Goal: Answer question/provide support: Answer question/provide support

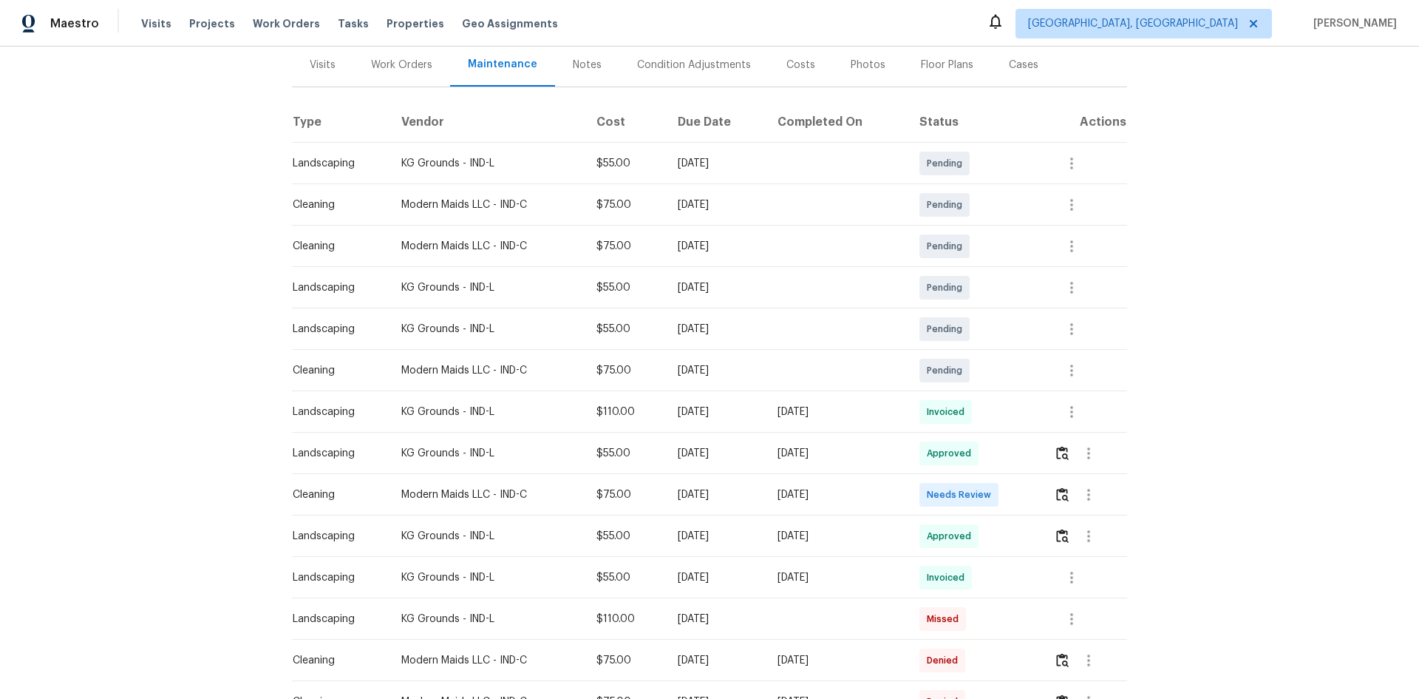
scroll to position [222, 0]
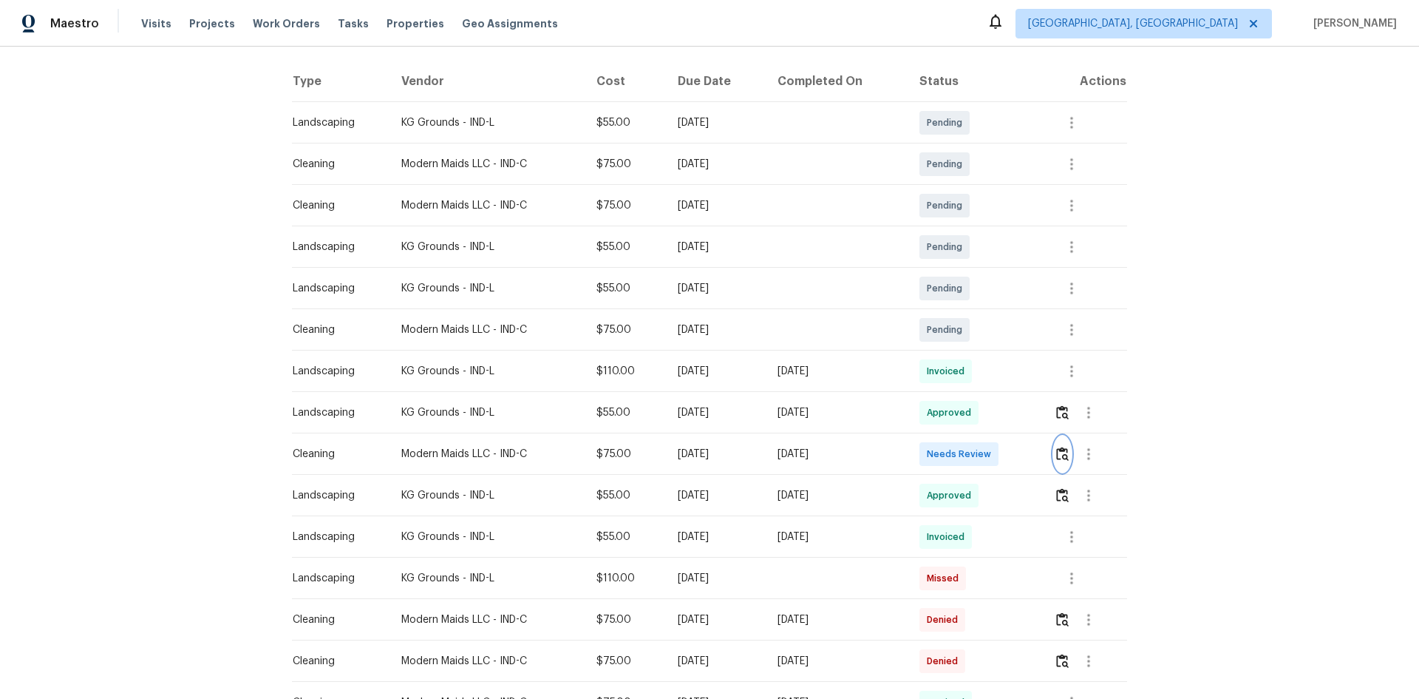
click at [1065, 455] on img "button" at bounding box center [1062, 454] width 13 height 14
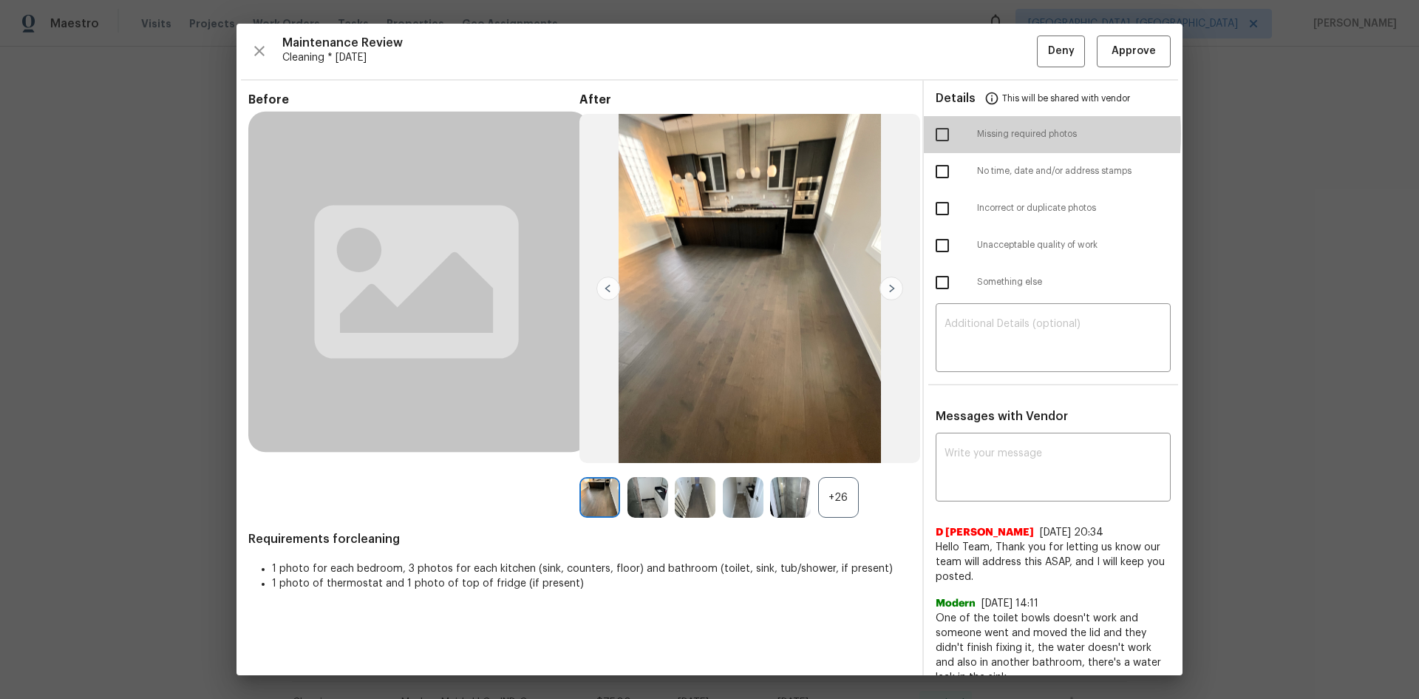
click at [936, 133] on input "checkbox" at bounding box center [942, 134] width 31 height 31
checkbox input "true"
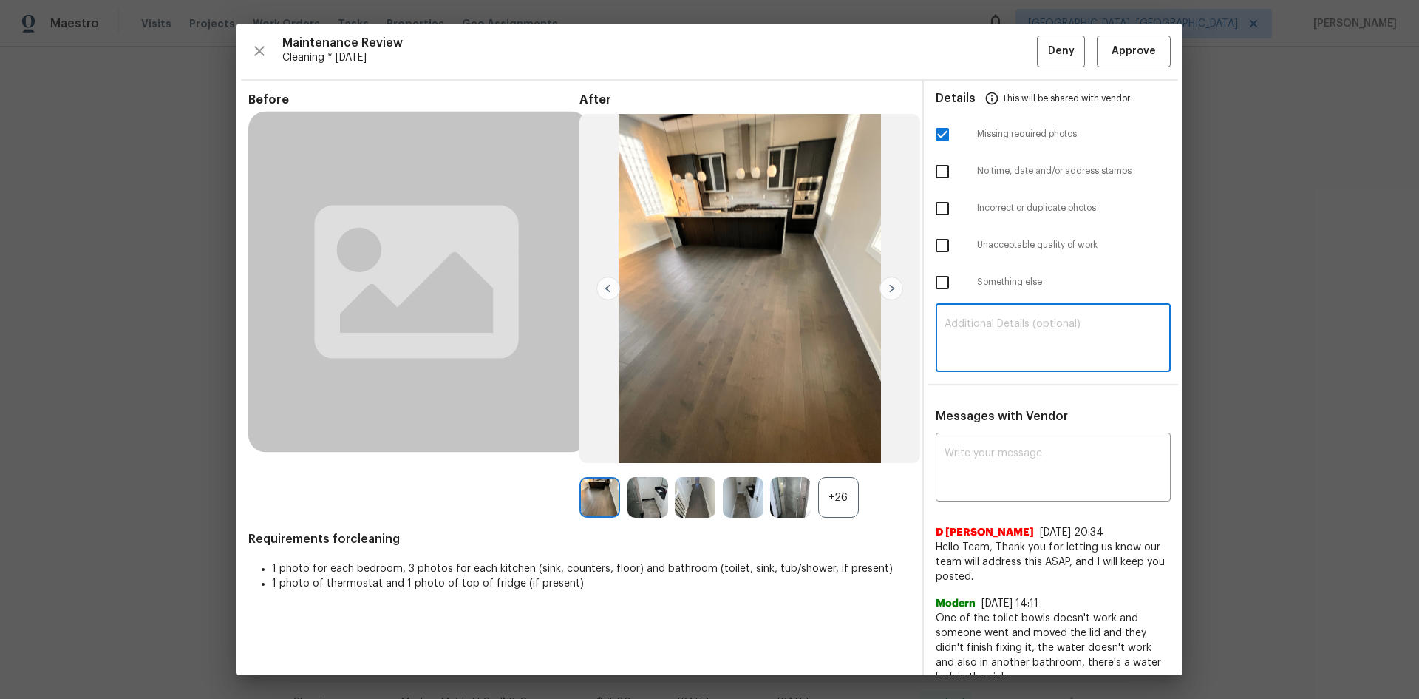
click at [989, 320] on textarea at bounding box center [1053, 339] width 217 height 41
paste textarea "Maintenance Audit Team: Hello! Unfortunately, this Cleaning visit completed on …"
type textarea "Maintenance Audit Team: Hello! Unfortunately, this Cleaning visit completed on …"
click at [977, 471] on textarea at bounding box center [1053, 468] width 217 height 41
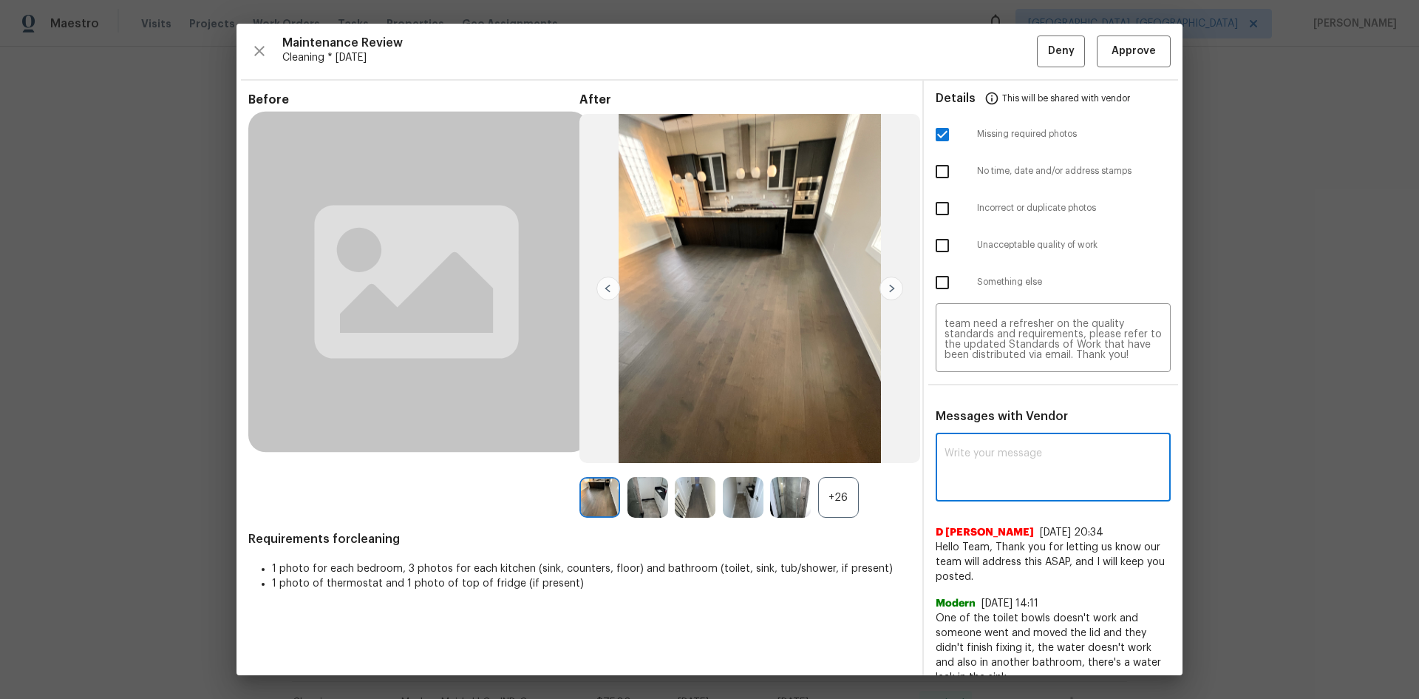
paste textarea "Maintenance Audit Team: Hello! Unfortunately, this Cleaning visit completed on …"
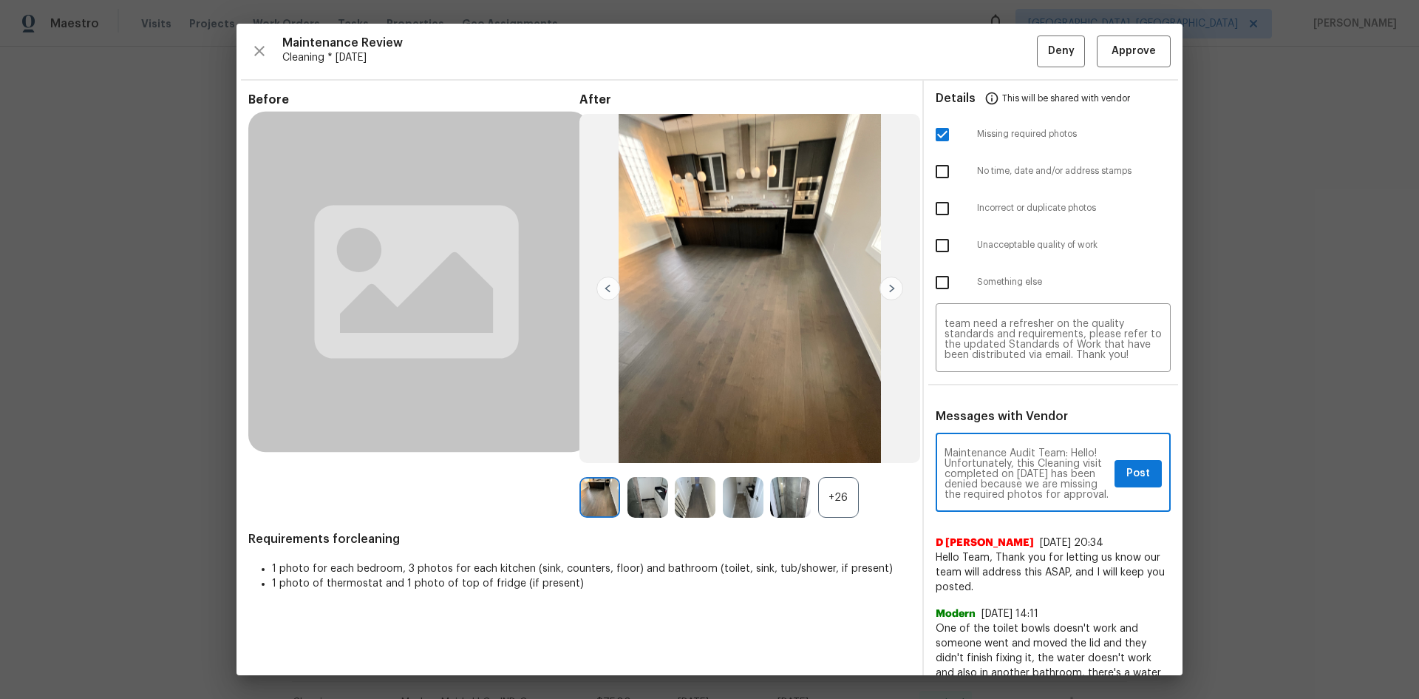
scroll to position [74, 0]
type textarea "Maintenance Audit Team: Hello! Unfortunately, this Cleaning visit completed on …"
click at [1127, 478] on span "Post" at bounding box center [1139, 473] width 24 height 18
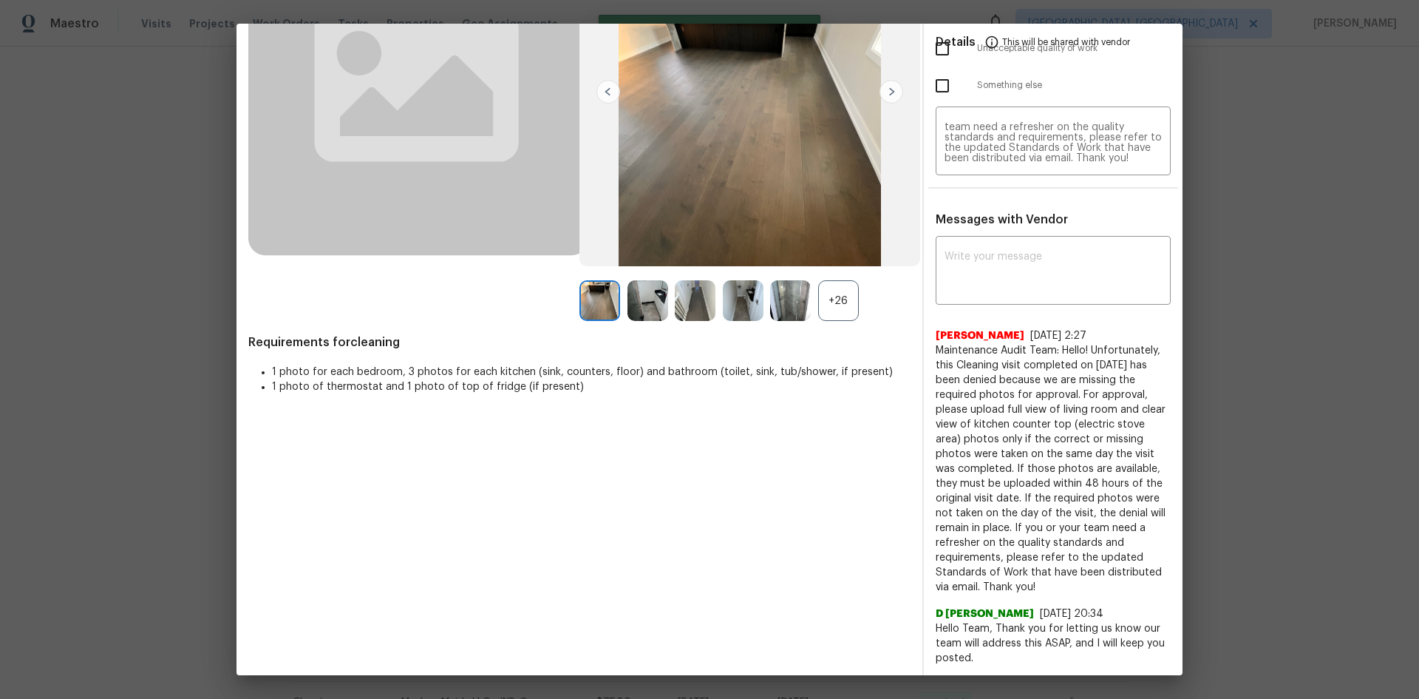
scroll to position [0, 0]
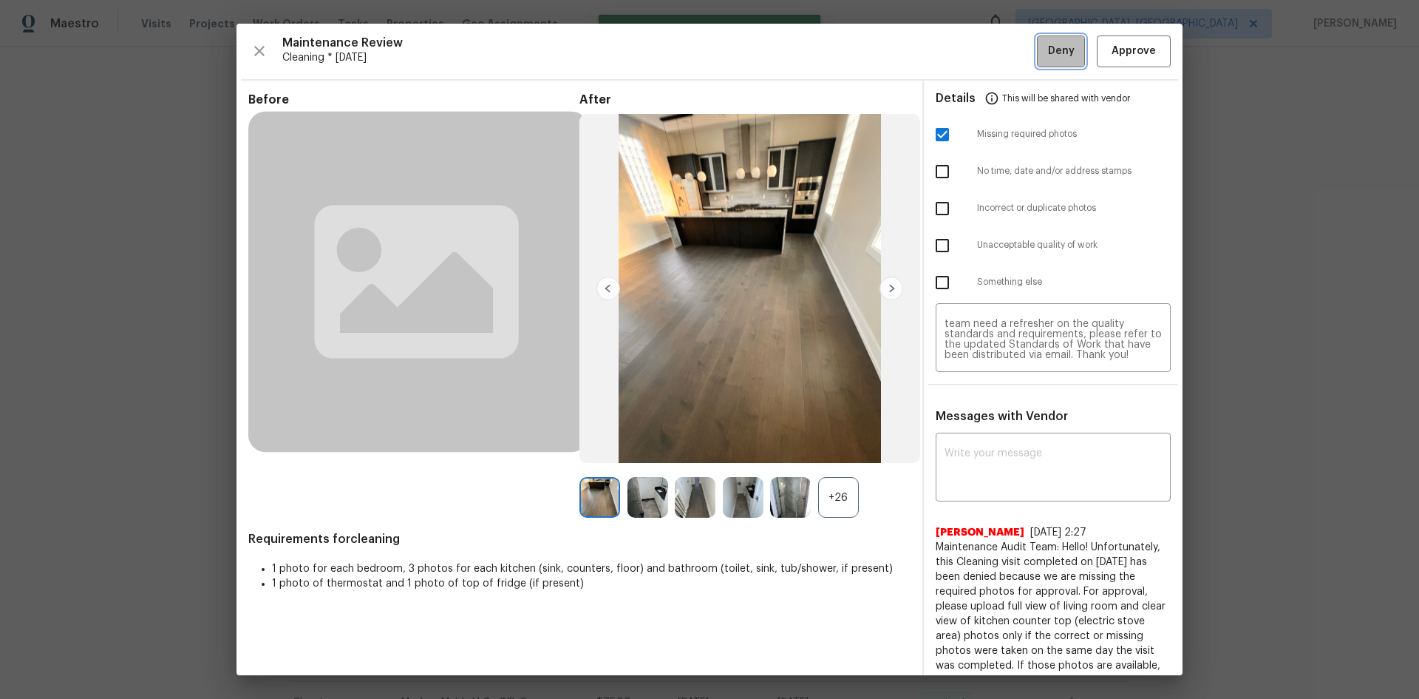
click at [1048, 59] on span "Deny" at bounding box center [1061, 51] width 27 height 18
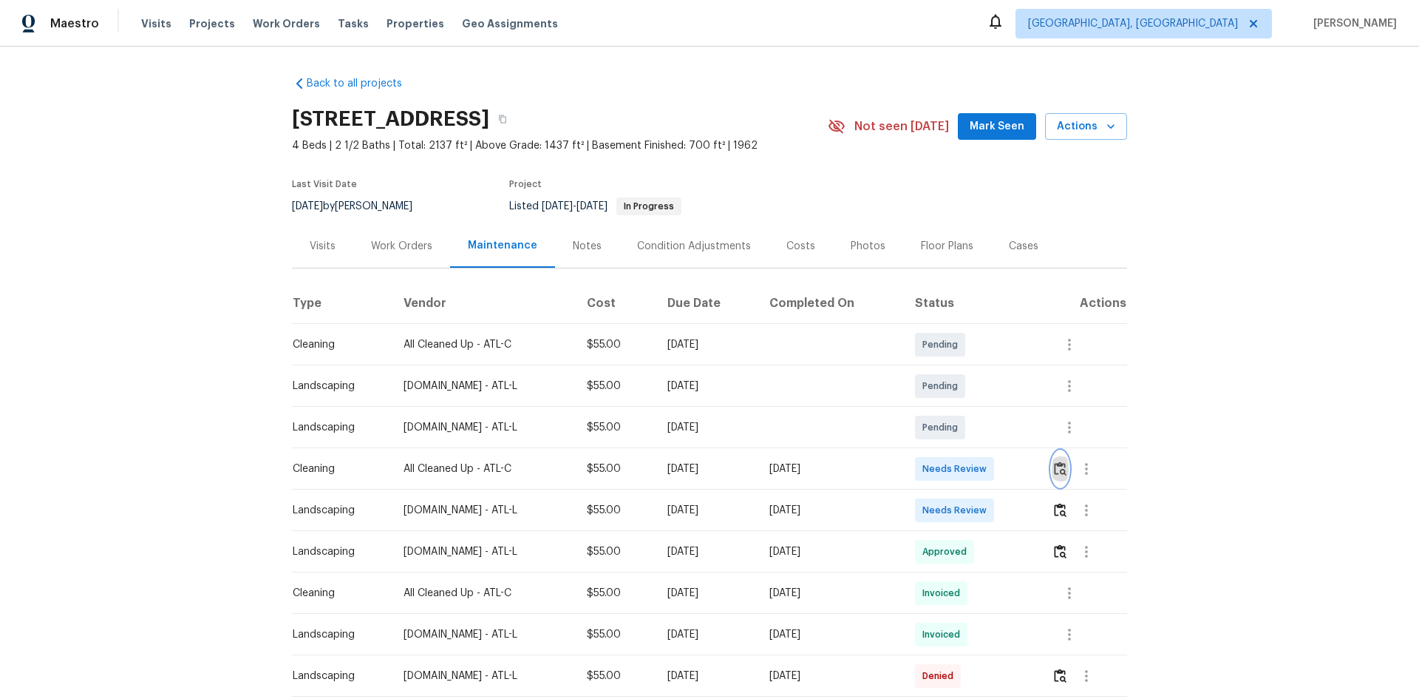
click at [1064, 467] on img "button" at bounding box center [1060, 468] width 13 height 14
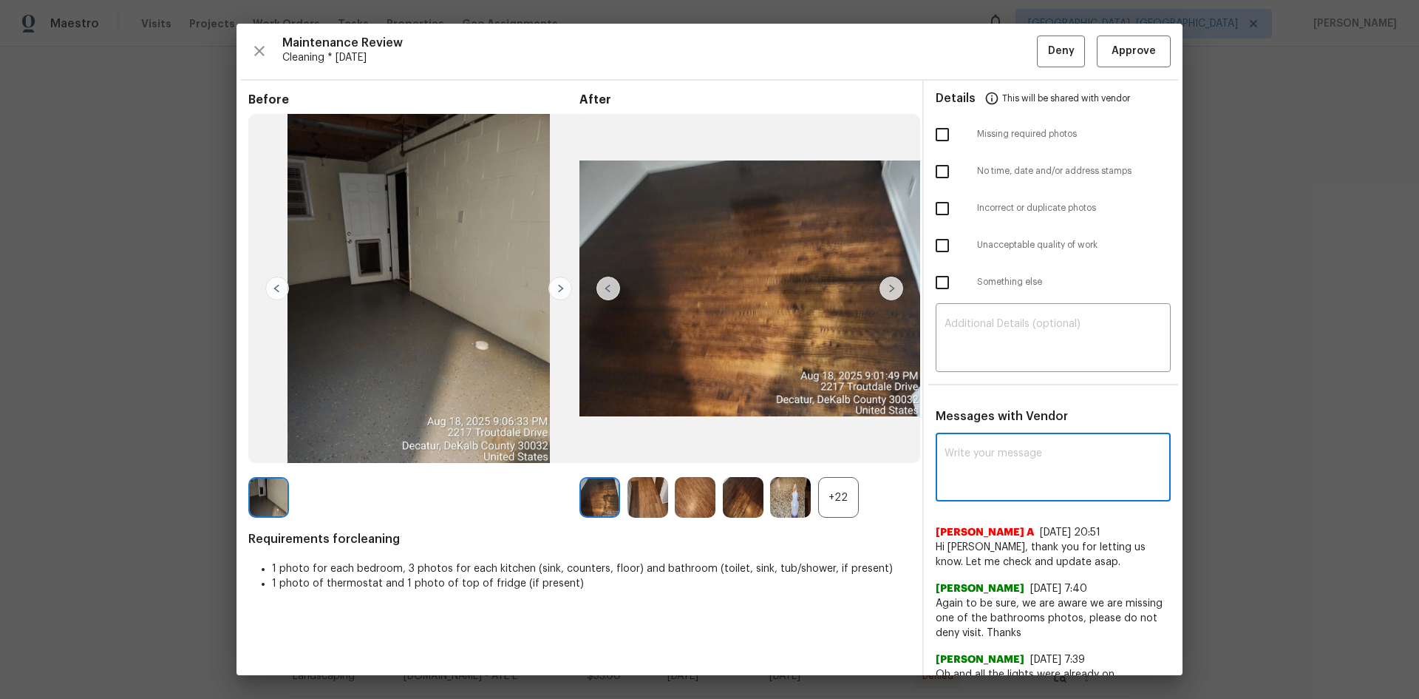
click at [958, 462] on textarea at bounding box center [1053, 468] width 217 height 41
click at [991, 466] on textarea at bounding box center [1053, 468] width 217 height 41
paste textarea "Maintenance Audit Team: Hello! After further review, the visit([DATE]) has been…"
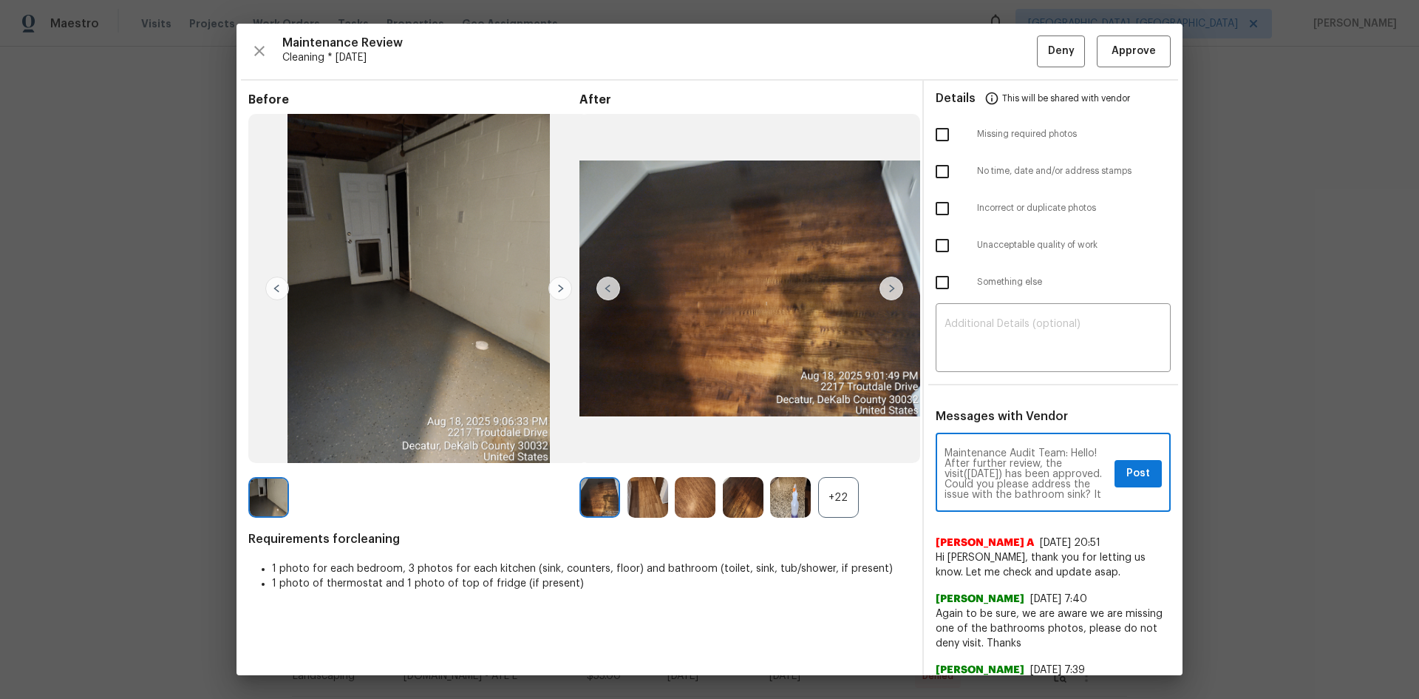
click at [991, 472] on textarea "Maintenance Audit Team: Hello! After further review, the visit([DATE]) has been…" at bounding box center [1027, 474] width 164 height 52
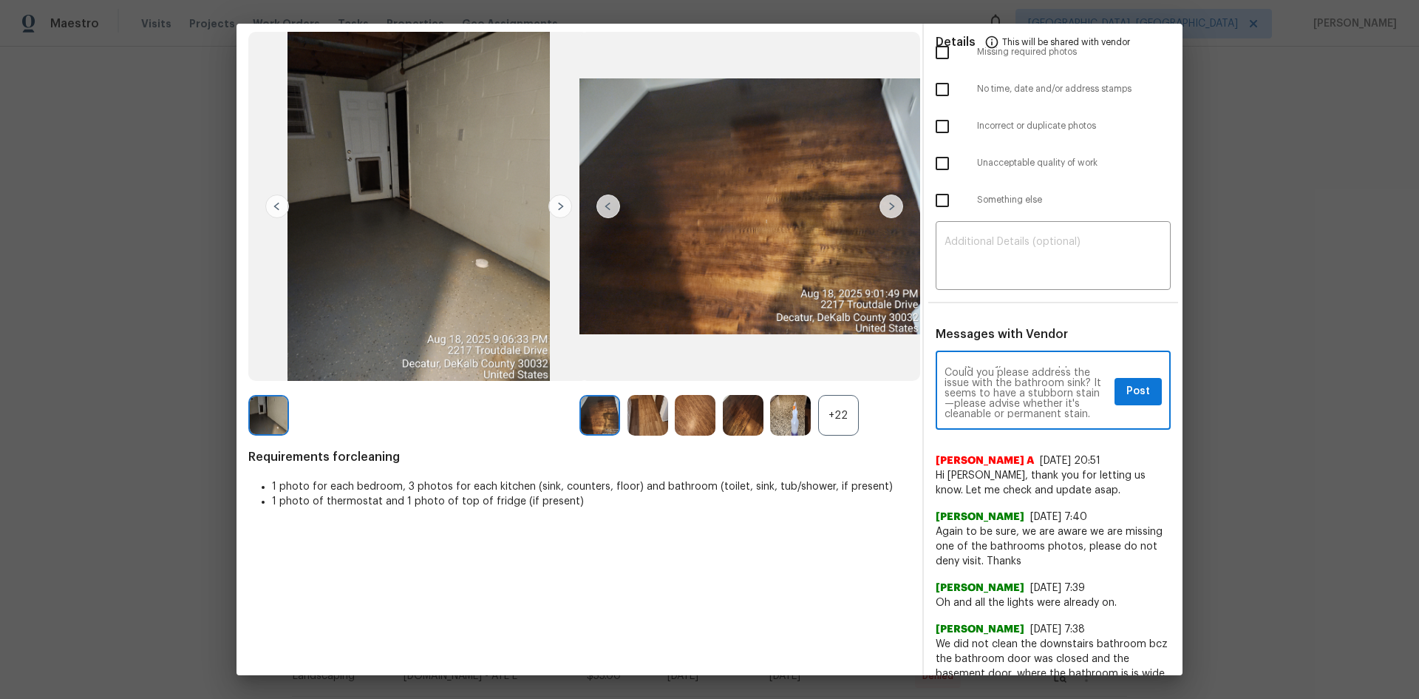
scroll to position [29, 0]
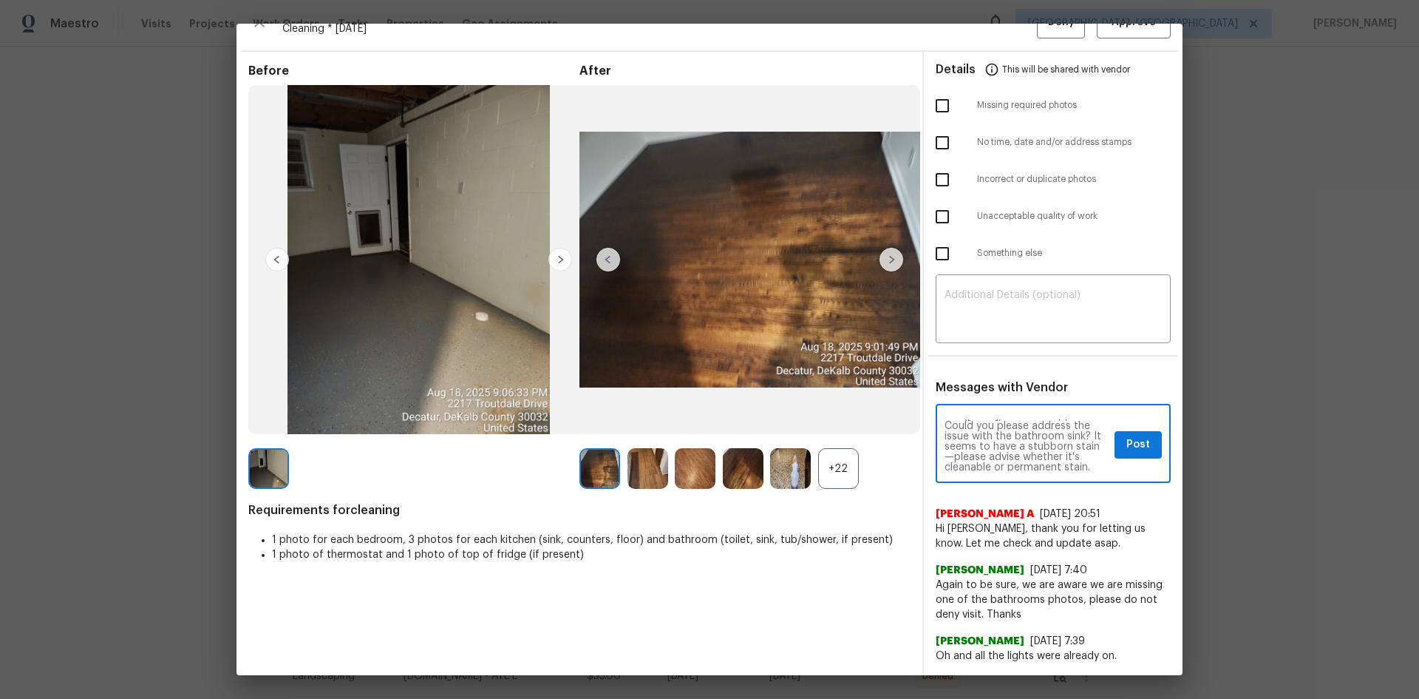
click at [1006, 441] on textarea "Maintenance Audit Team: Hello! After further review, the visit([DATE]) has been…" at bounding box center [1027, 445] width 164 height 52
click at [1005, 444] on textarea "Maintenance Audit Team: Hello! After further review, the visit([DATE]) has been…" at bounding box center [1027, 445] width 164 height 52
click at [971, 444] on textarea "Maintenance Audit Team: Hello! After further review, the visit([DATE]) has been…" at bounding box center [1027, 445] width 164 height 52
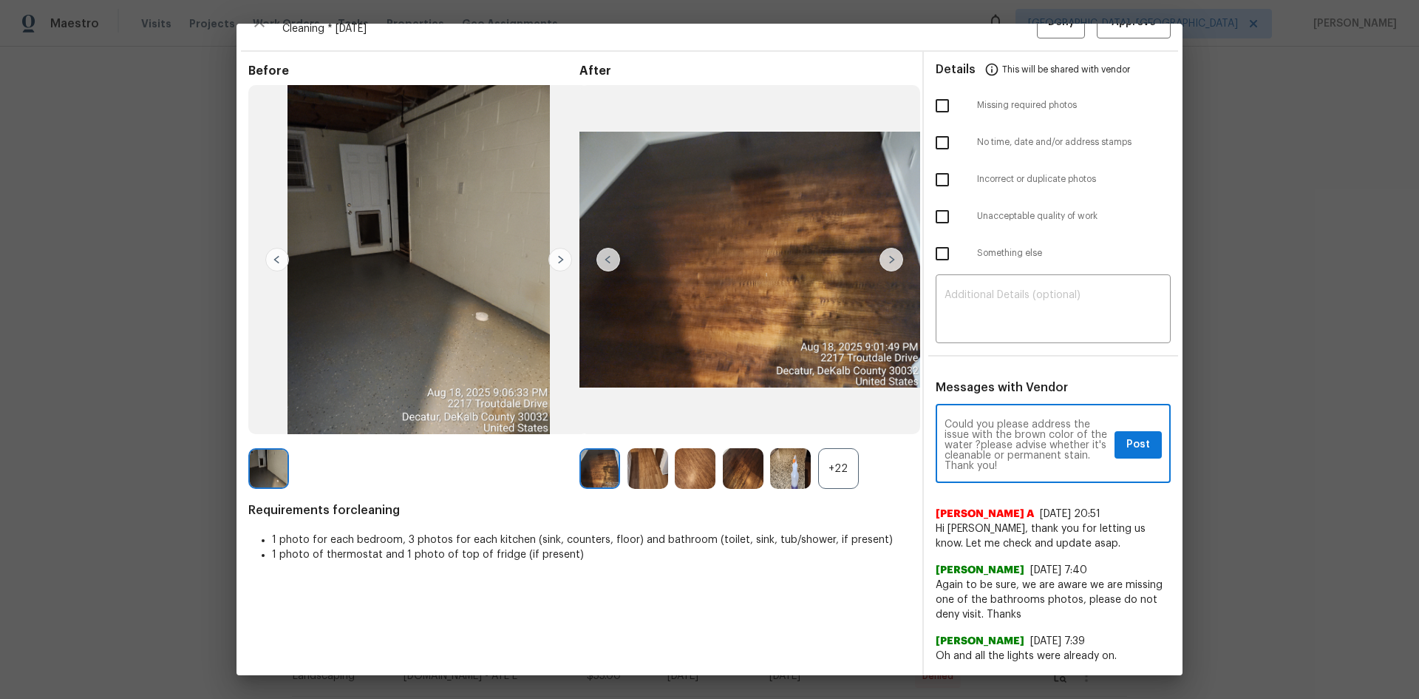
drag, startPoint x: 1059, startPoint y: 430, endPoint x: 1067, endPoint y: 457, distance: 28.3
click at [1059, 431] on textarea "Maintenance Audit Team: Hello! After further review, the visit([DATE]) has been…" at bounding box center [1027, 445] width 164 height 52
type textarea "Maintenance Audit Team: Hello! After further review, the visit([DATE]) has been…"
click at [994, 464] on textarea "Maintenance Audit Team: Hello! After further review, the visit([DATE]) has been…" at bounding box center [1027, 445] width 164 height 52
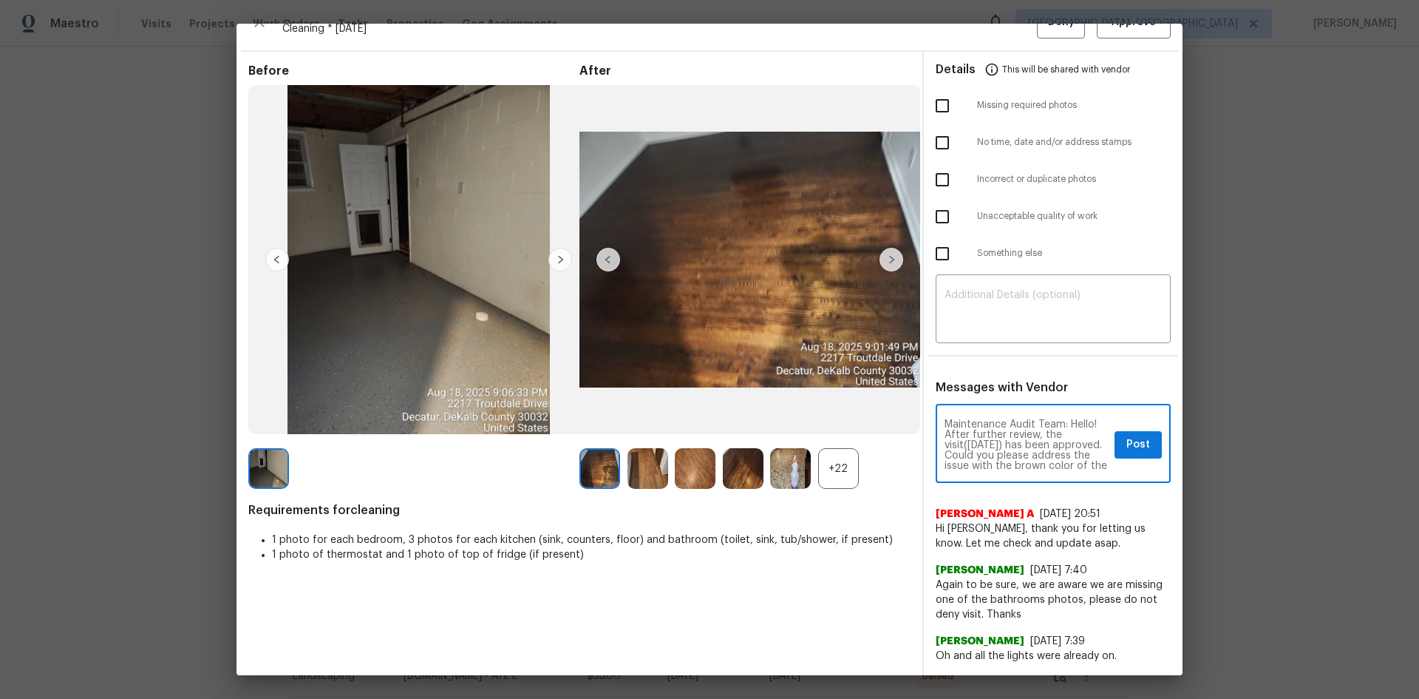
drag, startPoint x: 994, startPoint y: 464, endPoint x: 907, endPoint y: 398, distance: 108.2
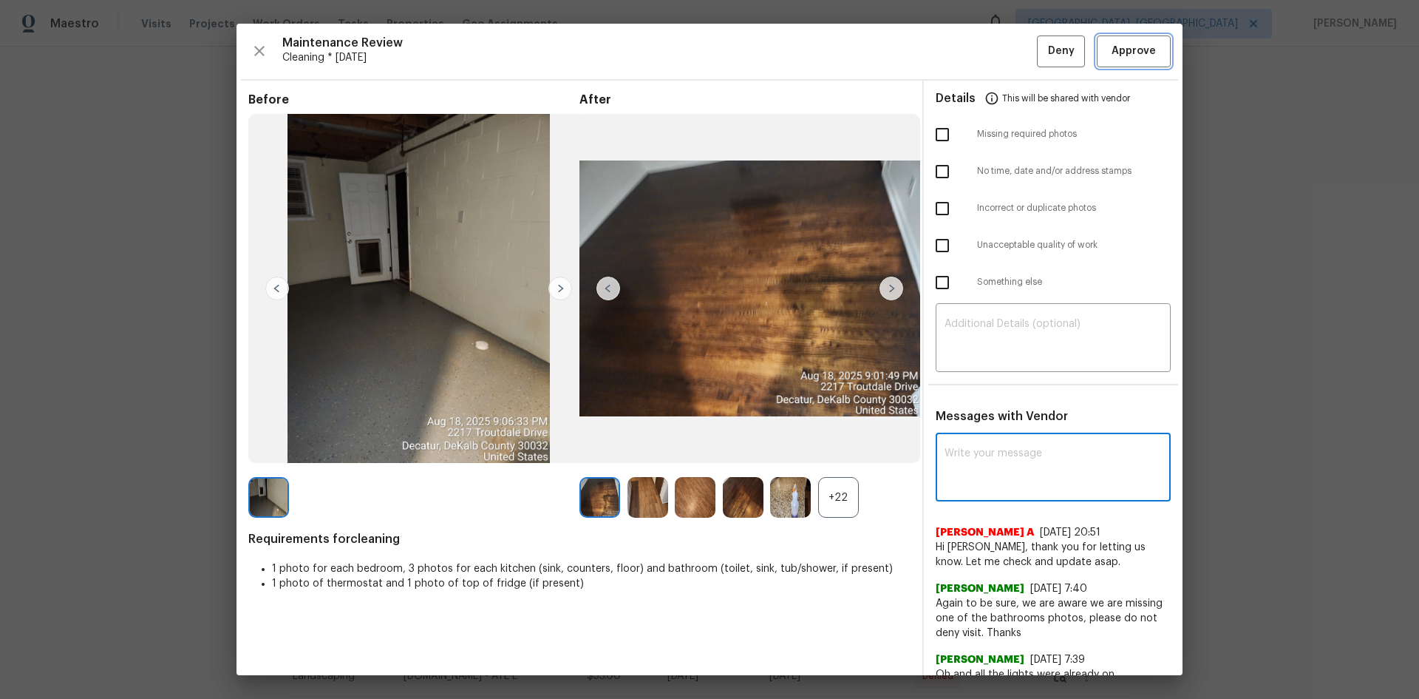
click at [1134, 41] on button "Approve" at bounding box center [1134, 51] width 74 height 32
